Goal: Find specific page/section: Find specific page/section

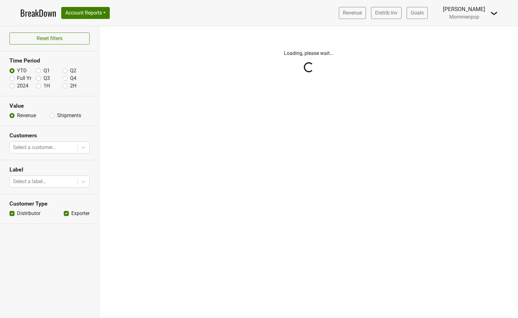
click at [492, 13] on img at bounding box center [494, 13] width 8 height 8
click at [471, 48] on link "Logout" at bounding box center [472, 46] width 50 height 10
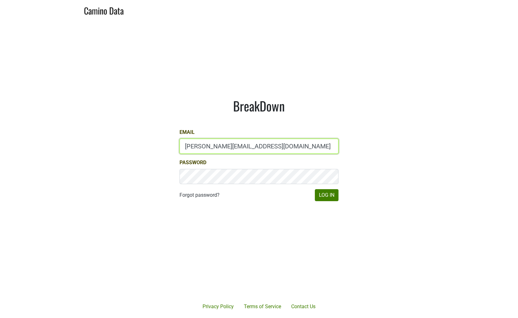
click at [205, 145] on input "[PERSON_NAME][EMAIL_ADDRESS][DOMAIN_NAME]" at bounding box center [258, 145] width 159 height 15
click at [205, 145] on input "jake@colgincellars.com" at bounding box center [258, 145] width 159 height 15
type input "chad@ashesdiamonds.com"
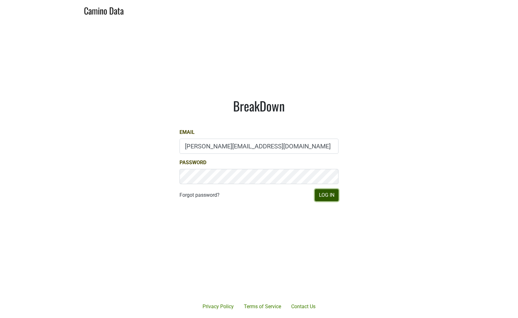
click at [323, 195] on button "Log In" at bounding box center [327, 195] width 24 height 12
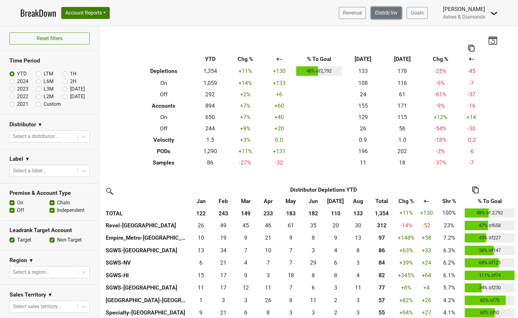
click at [390, 10] on link "Distrib Inv" at bounding box center [386, 13] width 31 height 12
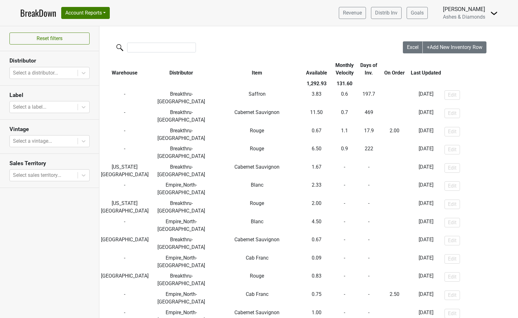
click at [310, 73] on th "Available" at bounding box center [316, 69] width 30 height 18
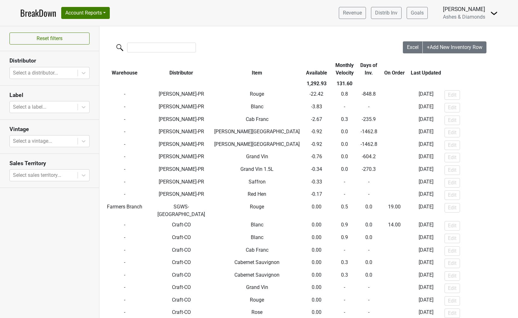
click at [310, 73] on th "Available" at bounding box center [316, 69] width 30 height 18
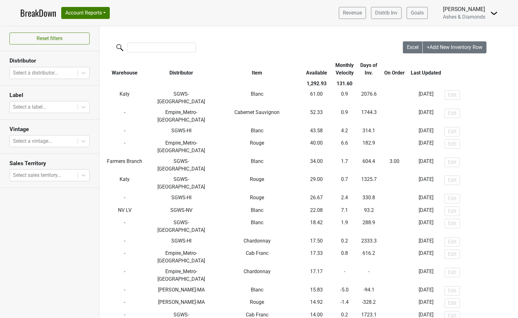
click at [137, 52] on div at bounding box center [250, 48] width 303 height 14
click at [136, 47] on input "search" at bounding box center [161, 48] width 69 height 10
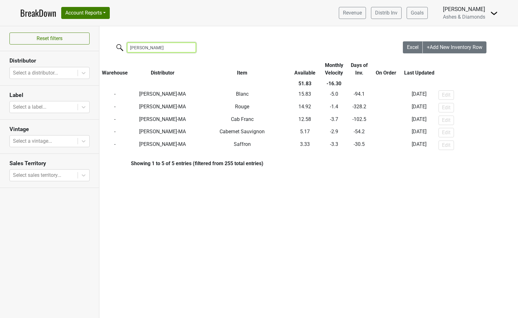
type input "martig"
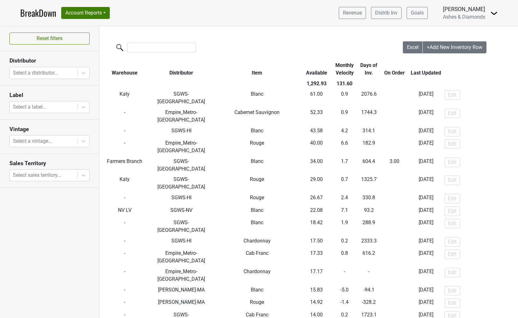
click at [332, 71] on th "Monthly Velocity" at bounding box center [344, 69] width 26 height 18
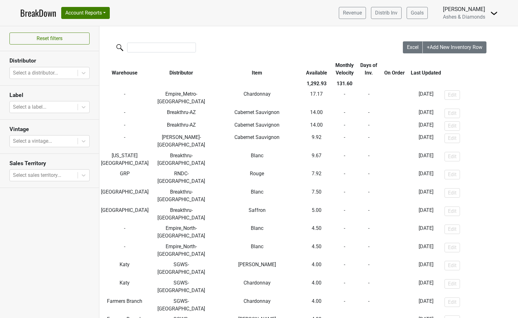
click at [332, 71] on th "Monthly Velocity" at bounding box center [344, 69] width 26 height 18
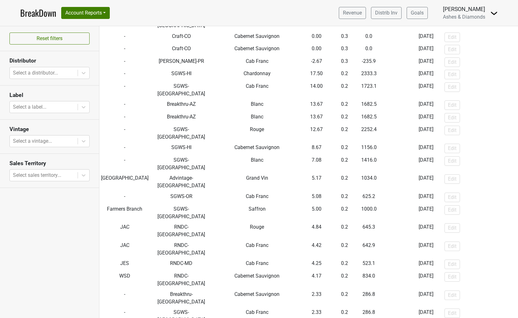
scroll to position [2356, 0]
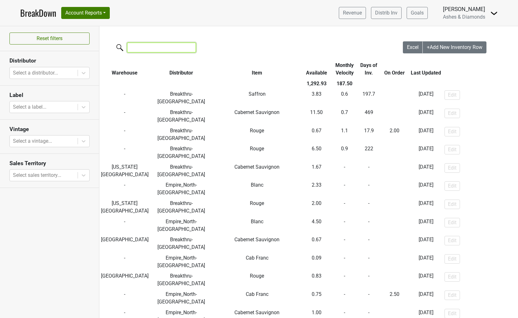
click at [144, 47] on input "search" at bounding box center [161, 48] width 69 height 10
type input "a"
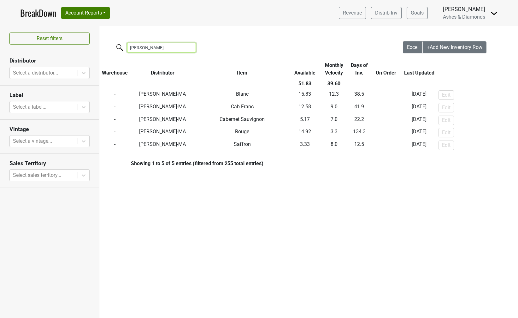
type input "martig"
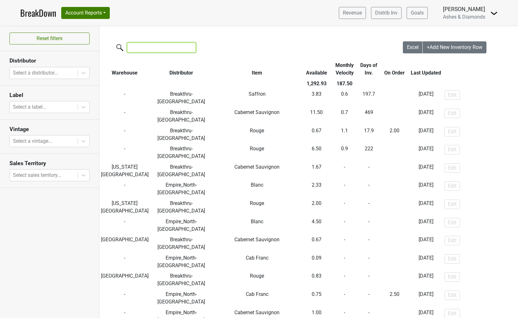
click at [146, 49] on input "search" at bounding box center [161, 48] width 69 height 10
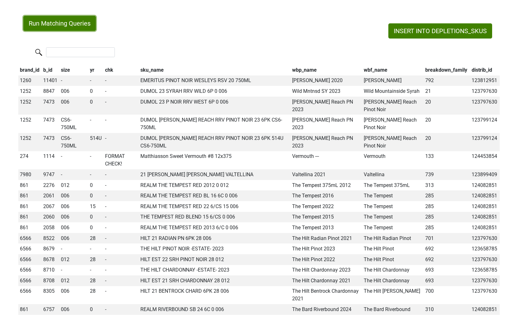
click at [60, 22] on button "Run Matching Queries" at bounding box center [59, 23] width 73 height 15
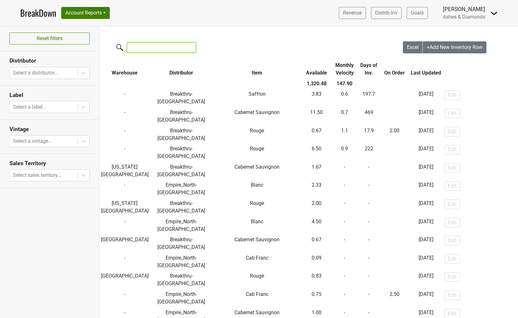
click at [155, 48] on input "search" at bounding box center [161, 48] width 69 height 10
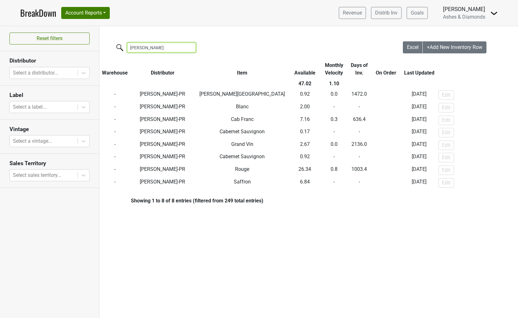
type input "[PERSON_NAME]"
click at [43, 15] on link "BreakDown" at bounding box center [38, 12] width 36 height 13
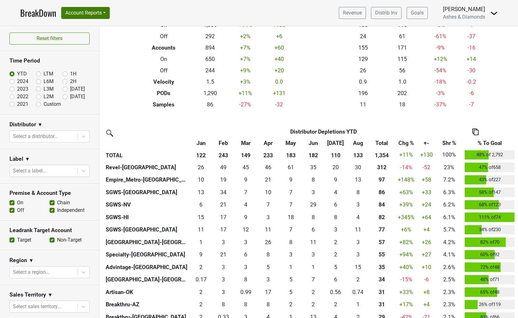
scroll to position [88, 0]
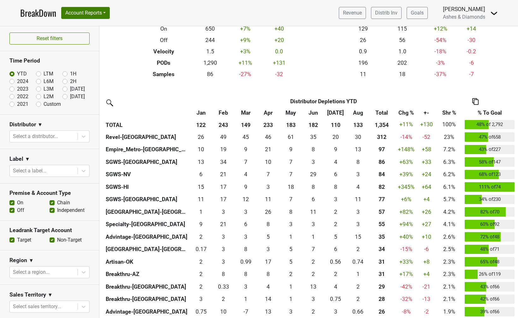
click at [109, 101] on img at bounding box center [109, 102] width 10 height 10
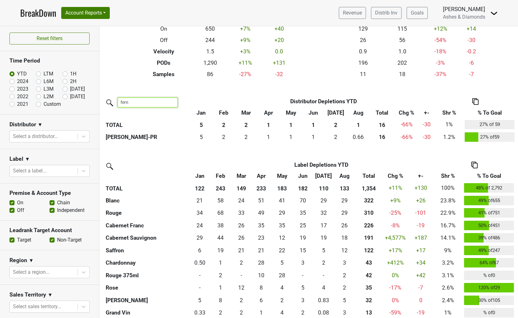
type input "fern"
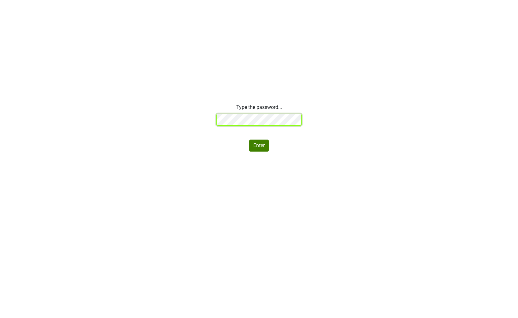
click at [155, 116] on div "Type the password... Enter" at bounding box center [259, 127] width 518 height 48
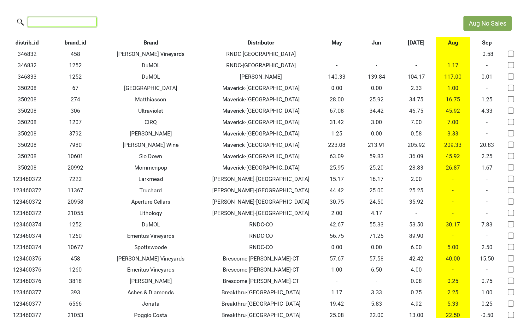
click at [75, 25] on input "search" at bounding box center [62, 22] width 69 height 10
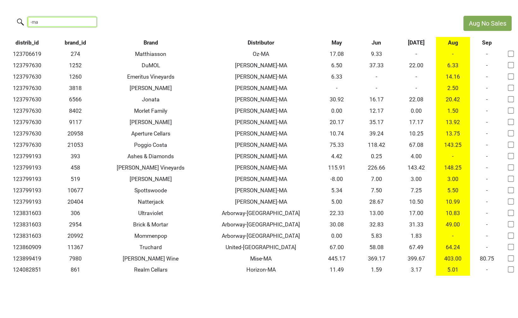
type input "-ma"
